Goal: Task Accomplishment & Management: Manage account settings

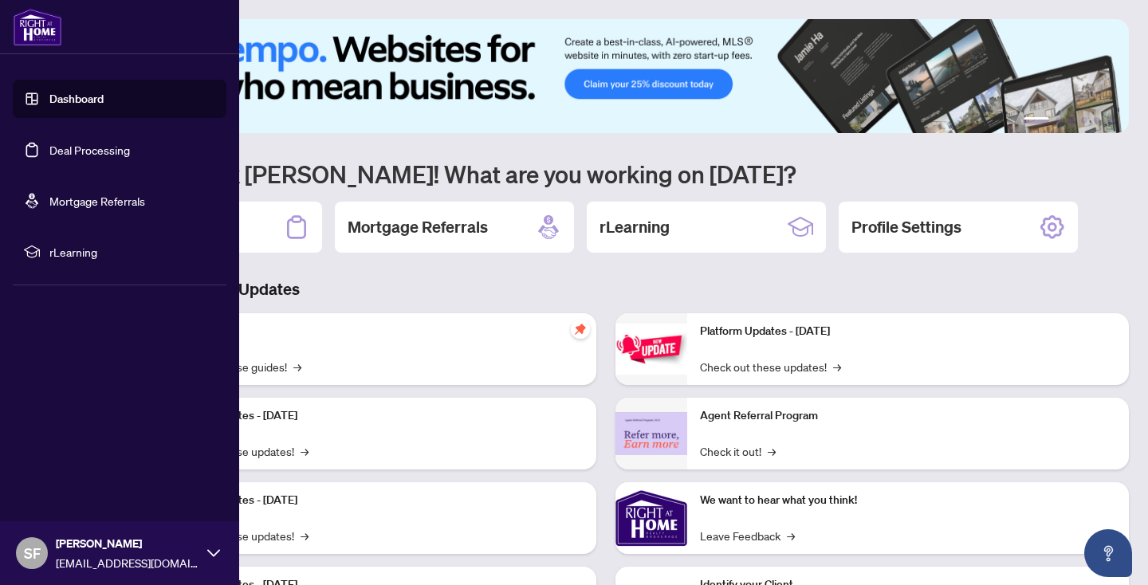
click at [49, 148] on link "Deal Processing" at bounding box center [89, 150] width 81 height 14
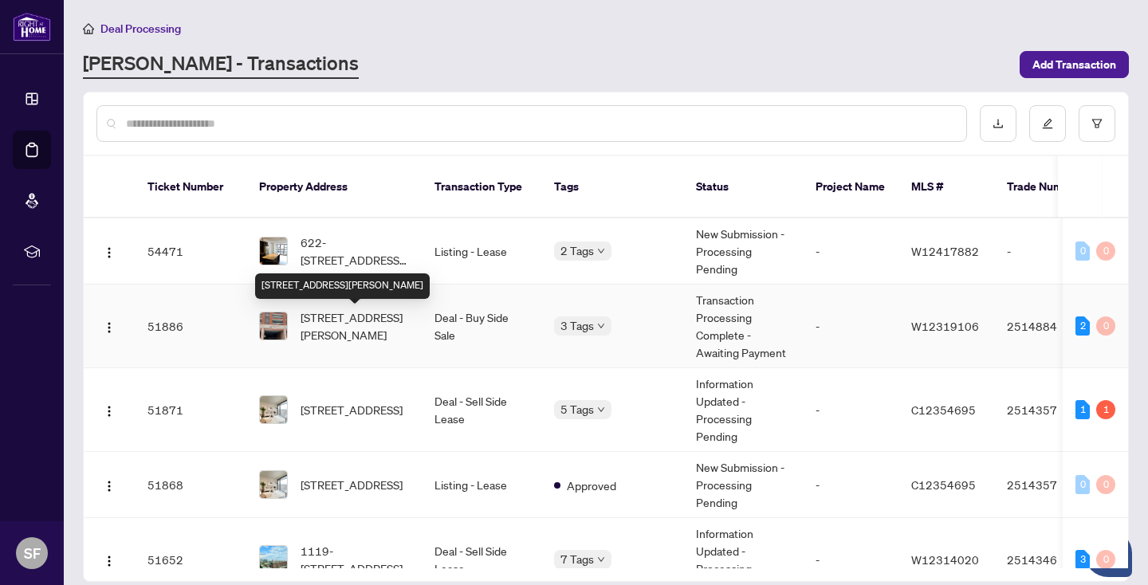
click at [386, 309] on span "[STREET_ADDRESS][PERSON_NAME]" at bounding box center [355, 326] width 108 height 35
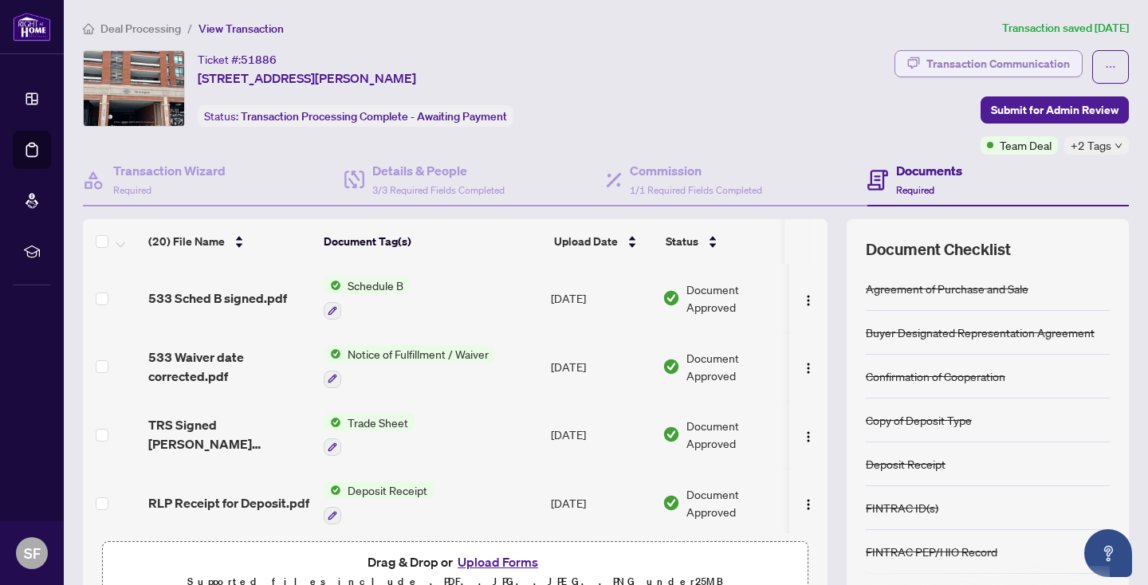
click at [1005, 61] on div "Transaction Communication" at bounding box center [999, 64] width 144 height 26
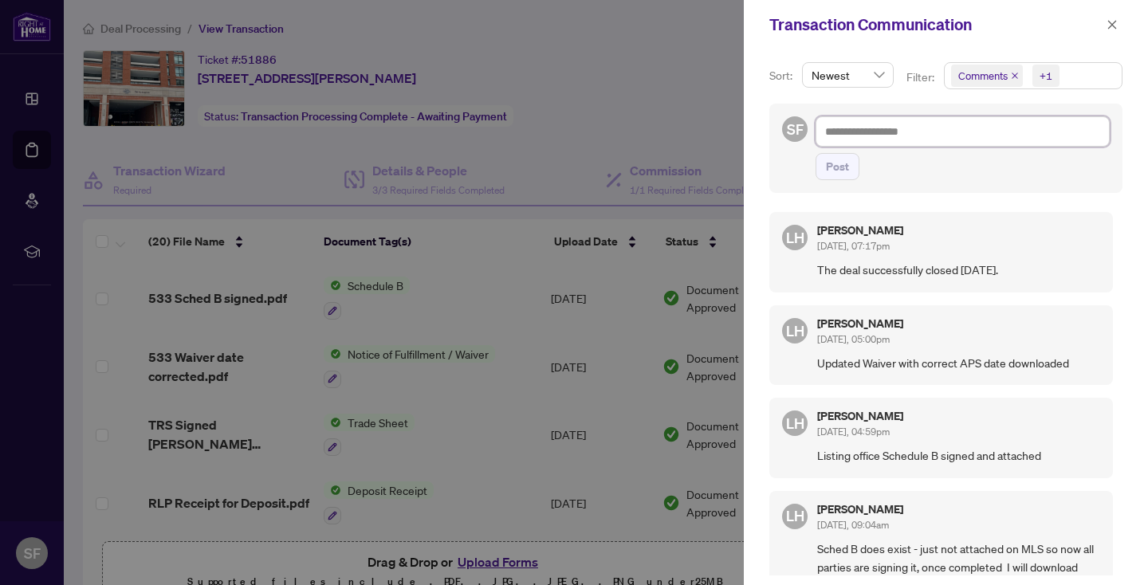
click at [864, 138] on textarea at bounding box center [963, 131] width 294 height 30
click at [105, 298] on div at bounding box center [574, 292] width 1148 height 585
click at [1111, 22] on icon "close" at bounding box center [1112, 24] width 9 height 9
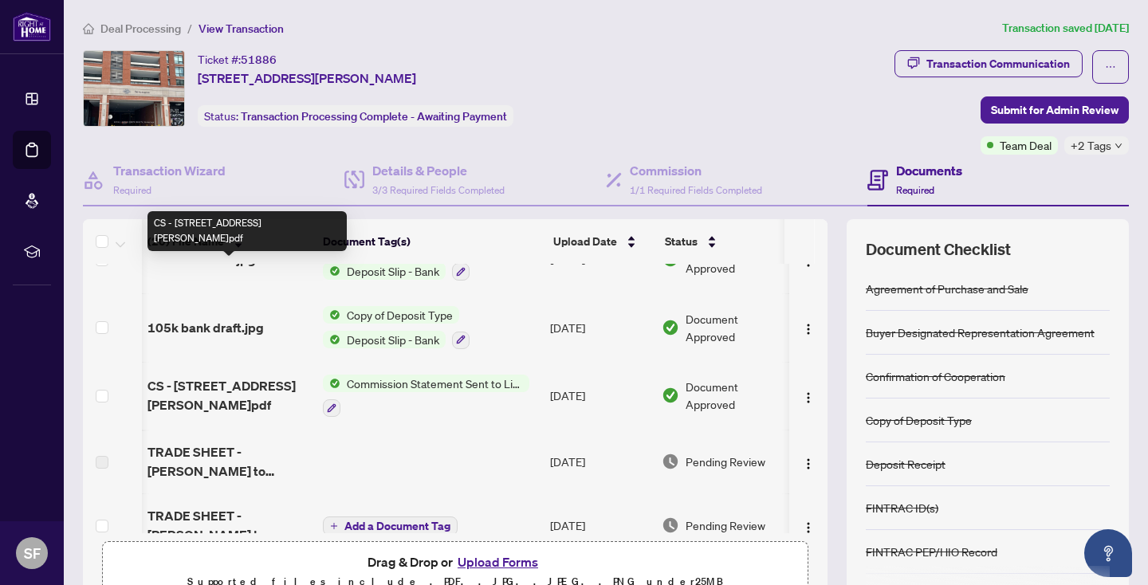
scroll to position [689, 1]
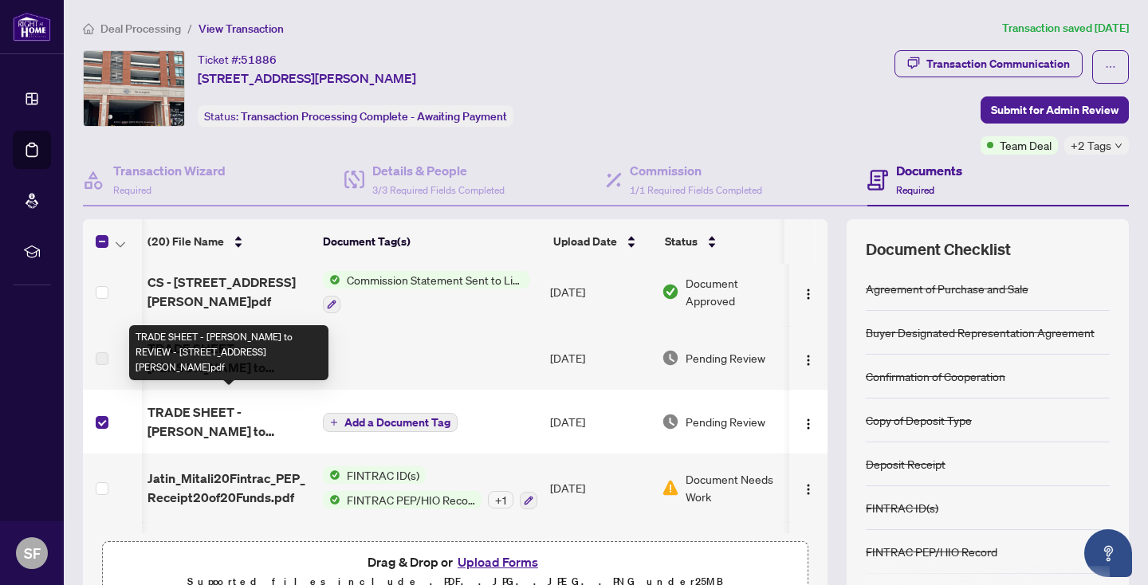
click at [256, 405] on span "TRADE SHEET - [PERSON_NAME] to REVIEW - [STREET_ADDRESS][PERSON_NAME]pdf" at bounding box center [229, 422] width 163 height 38
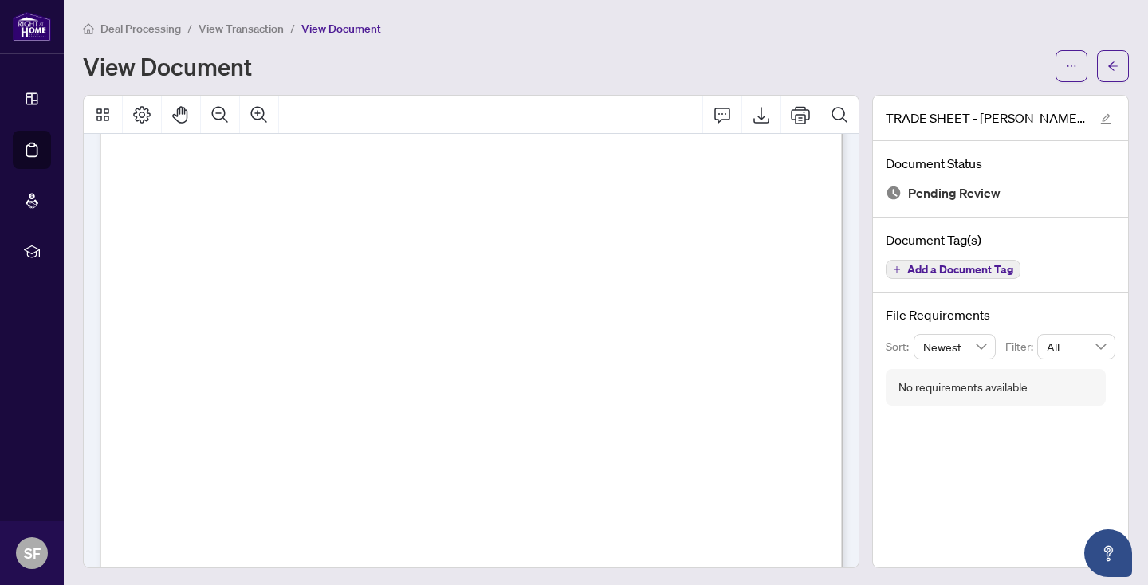
scroll to position [35, 0]
